Goal: Transaction & Acquisition: Obtain resource

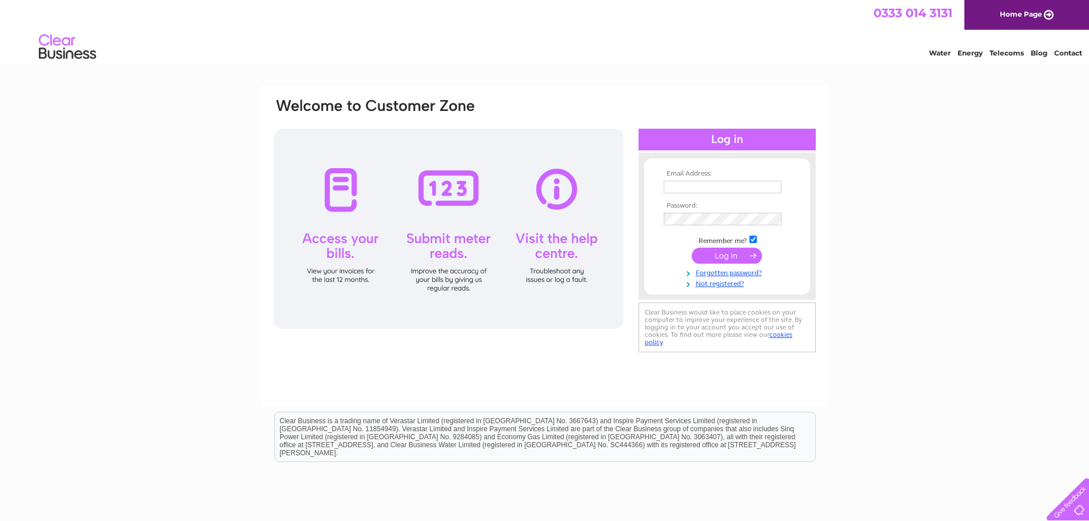
click at [705, 186] on input "text" at bounding box center [723, 187] width 118 height 13
type input "info@heavenlysensations.co.uk"
click at [705, 211] on td at bounding box center [727, 220] width 133 height 18
click at [736, 259] on input "submit" at bounding box center [727, 257] width 70 height 16
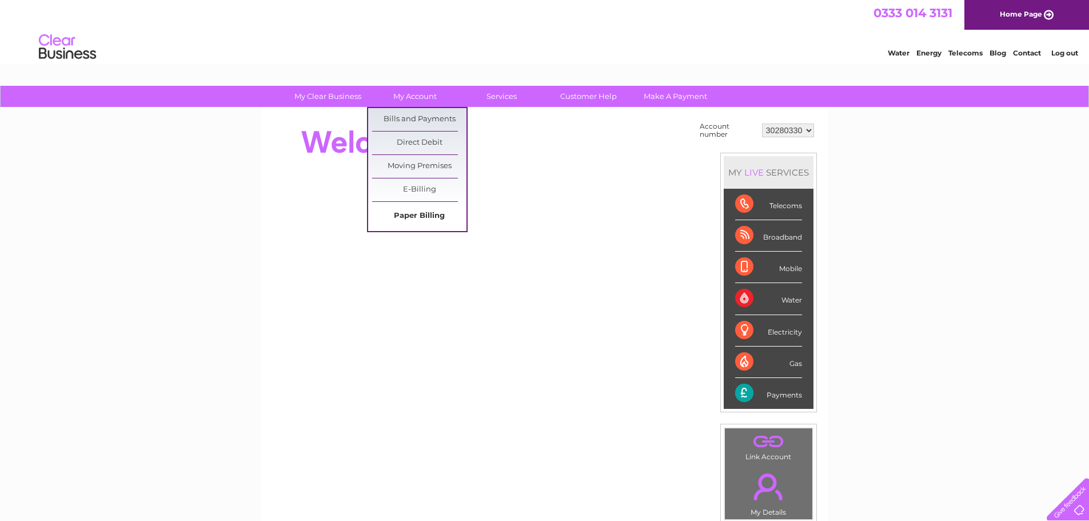
click at [425, 209] on link "Paper Billing" at bounding box center [419, 216] width 94 height 23
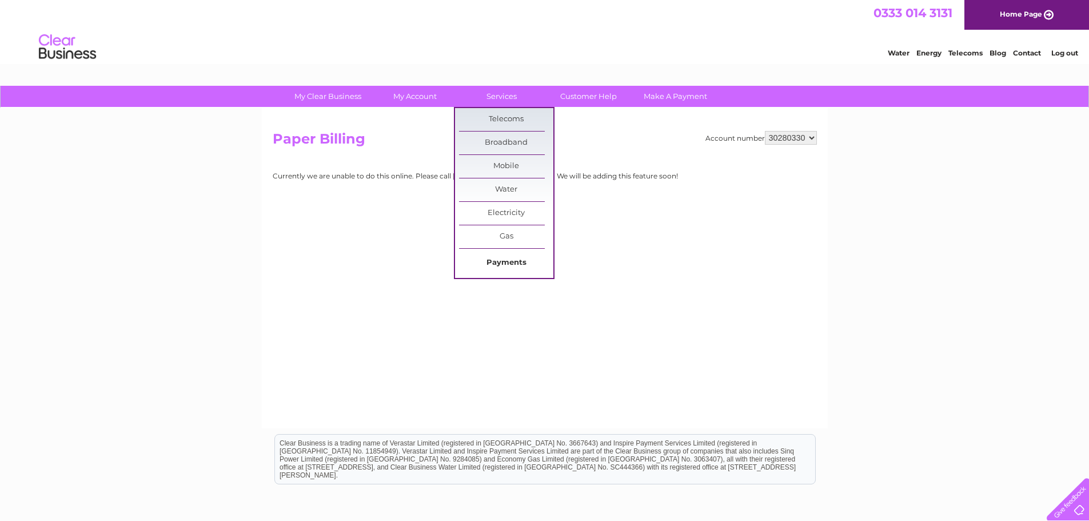
click at [508, 257] on link "Payments" at bounding box center [506, 262] width 94 height 23
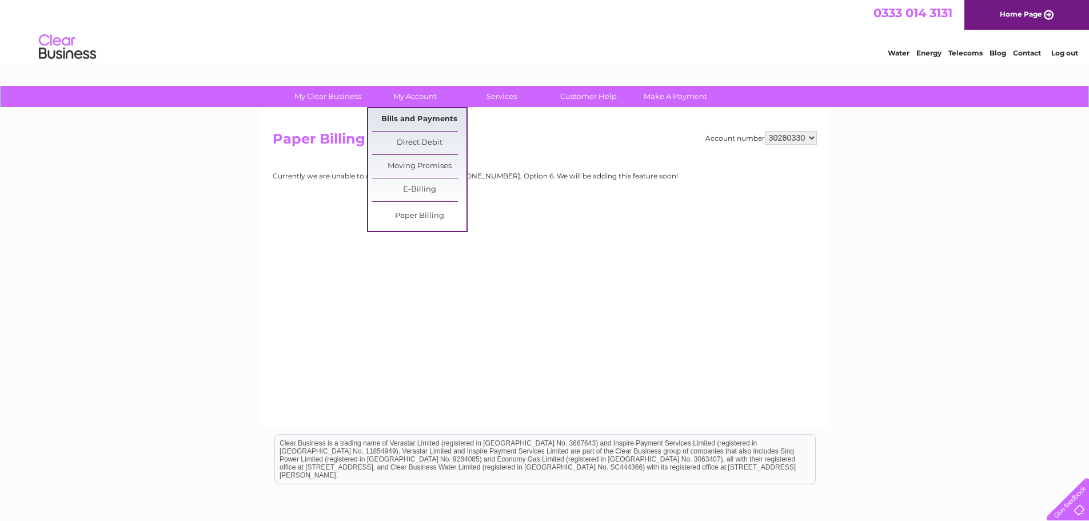
click at [427, 114] on link "Bills and Payments" at bounding box center [419, 119] width 94 height 23
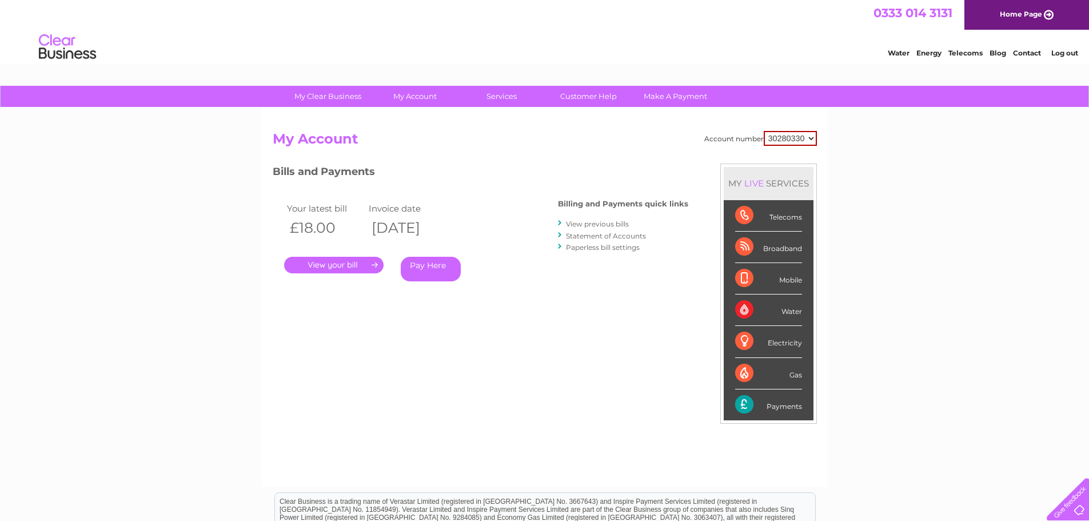
click at [314, 265] on link "." at bounding box center [333, 265] width 99 height 17
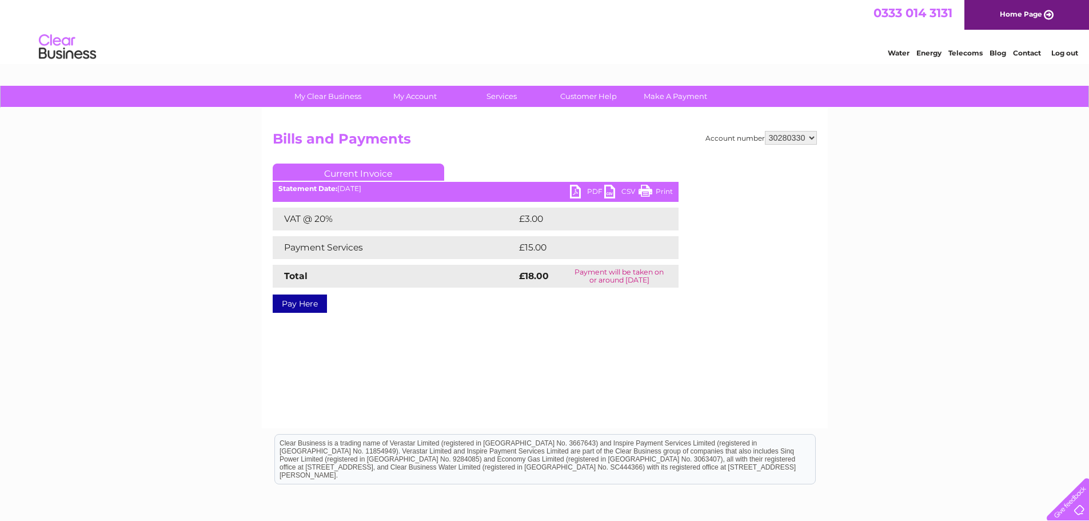
click at [387, 171] on link "Current Invoice" at bounding box center [358, 171] width 171 height 17
click at [657, 186] on link "Print" at bounding box center [655, 193] width 34 height 17
click at [580, 188] on link "PDF" at bounding box center [587, 193] width 34 height 17
click at [578, 190] on link "PDF" at bounding box center [587, 193] width 34 height 17
click at [654, 191] on link "Print" at bounding box center [655, 193] width 34 height 17
